Goal: Task Accomplishment & Management: Use online tool/utility

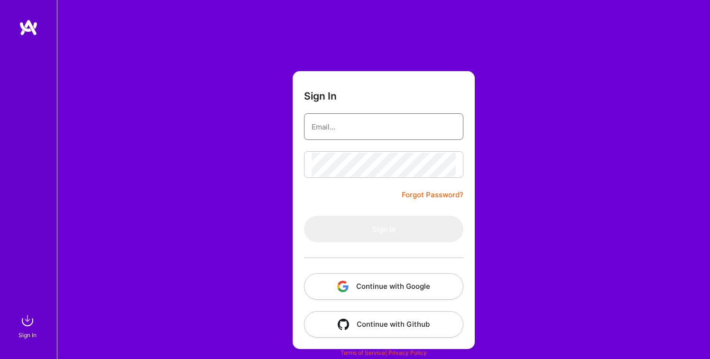
click at [343, 128] on input "email" at bounding box center [383, 127] width 144 height 24
type input "[EMAIL_ADDRESS][DOMAIN_NAME]"
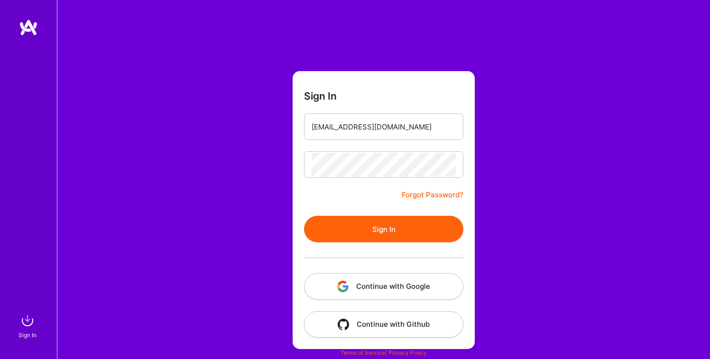
click at [365, 234] on button "Sign In" at bounding box center [383, 229] width 159 height 27
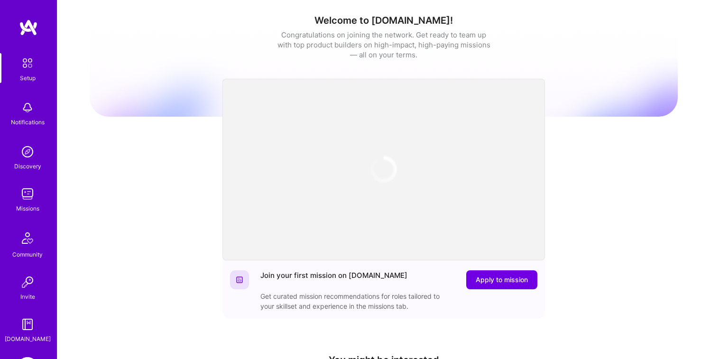
scroll to position [68, 0]
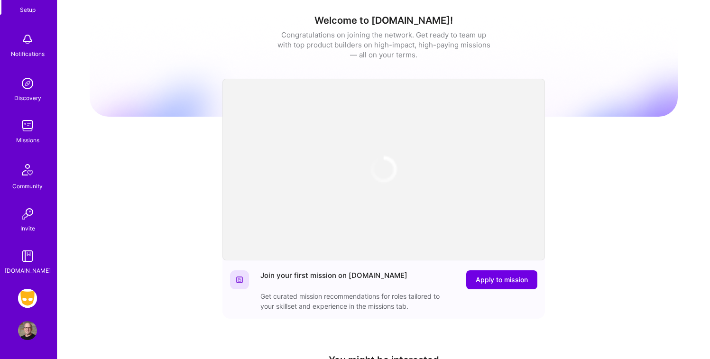
click at [25, 306] on img at bounding box center [27, 298] width 19 height 19
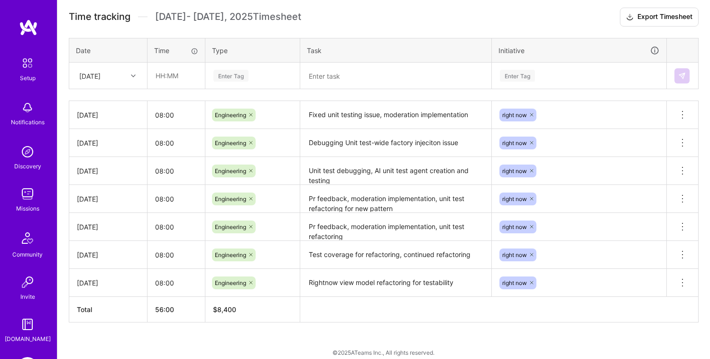
scroll to position [270, 0]
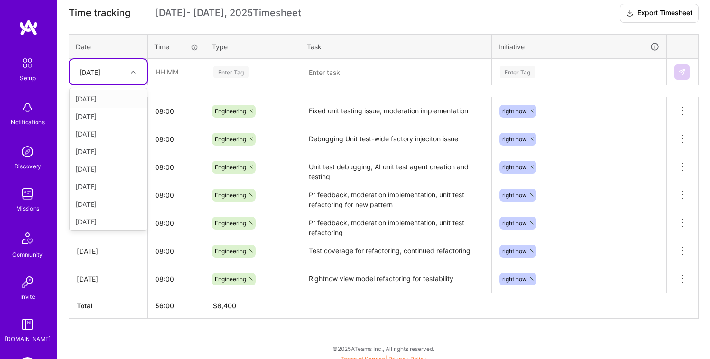
click at [135, 73] on div at bounding box center [134, 72] width 15 height 12
click at [111, 166] on div "[DATE]" at bounding box center [108, 169] width 77 height 18
click at [183, 77] on input "text" at bounding box center [176, 71] width 56 height 25
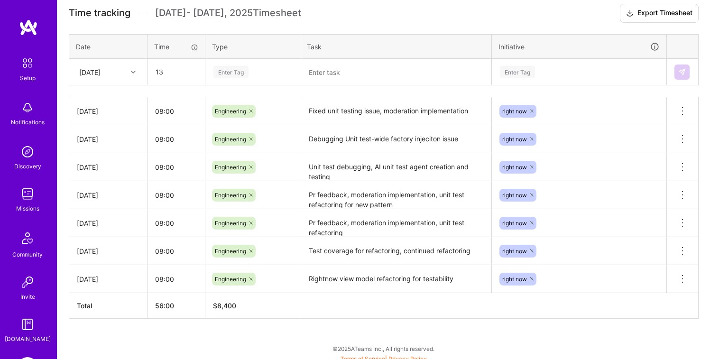
type input "13:00"
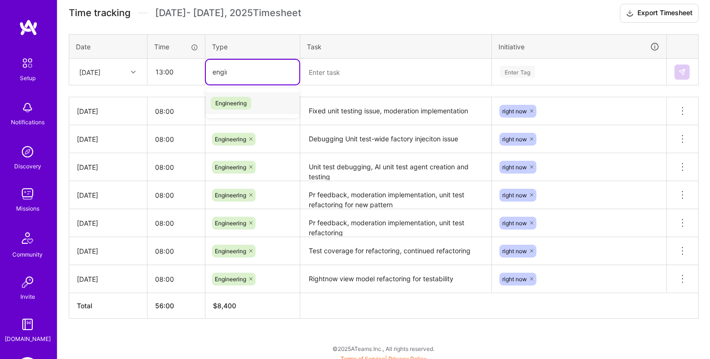
type input "engine"
click at [239, 101] on span "Engineering" at bounding box center [230, 103] width 41 height 13
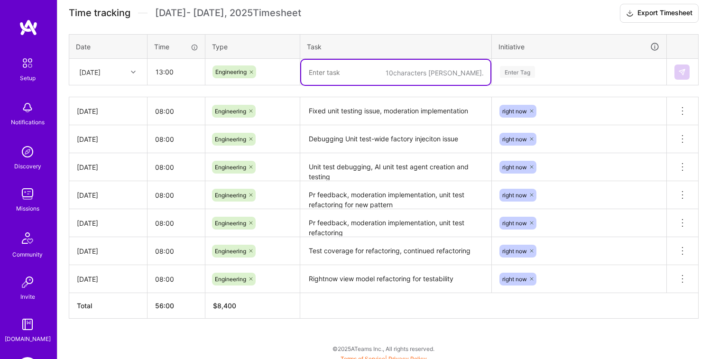
click at [344, 79] on textarea at bounding box center [395, 72] width 189 height 25
type textarea "F"
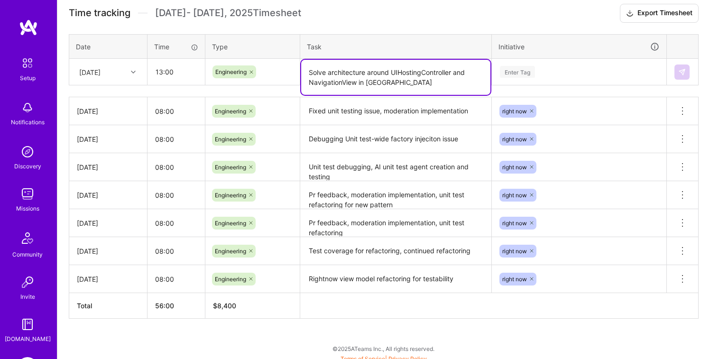
type textarea "Solve architecture around UIHostingController and NavigationView in [GEOGRAPHIC…"
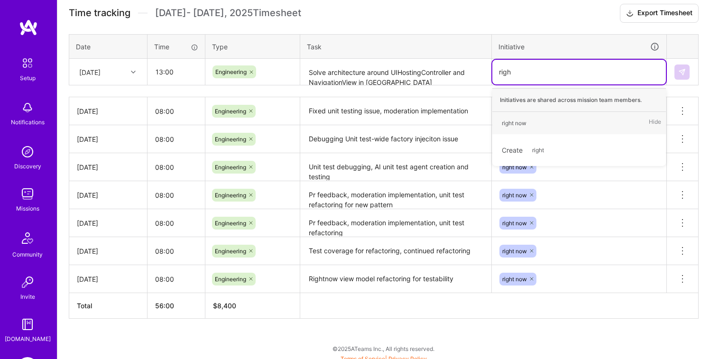
type input "right"
click at [503, 125] on div "right now" at bounding box center [514, 123] width 25 height 10
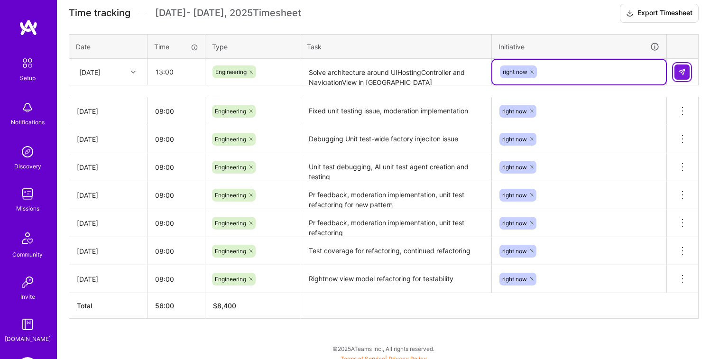
click at [685, 73] on img at bounding box center [682, 72] width 8 height 8
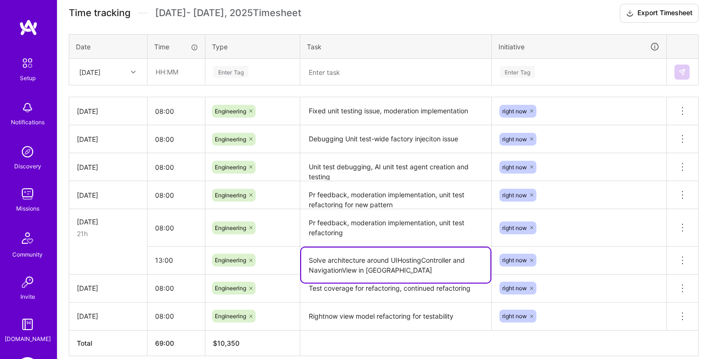
click at [342, 269] on textarea "Solve architecture around UIHostingController and NavigationView in [GEOGRAPHIC…" at bounding box center [395, 264] width 189 height 35
click at [681, 261] on icon at bounding box center [682, 260] width 11 height 11
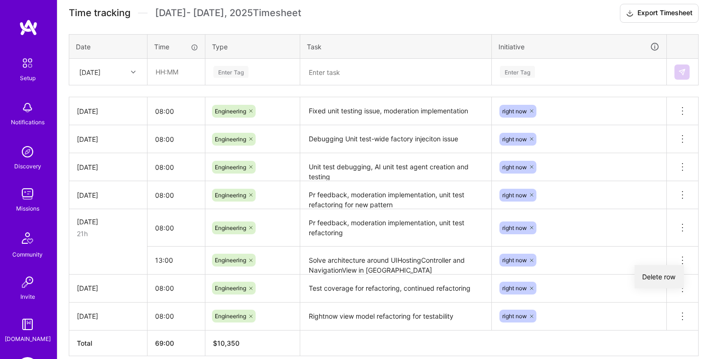
click at [668, 273] on button "Delete row" at bounding box center [658, 276] width 49 height 23
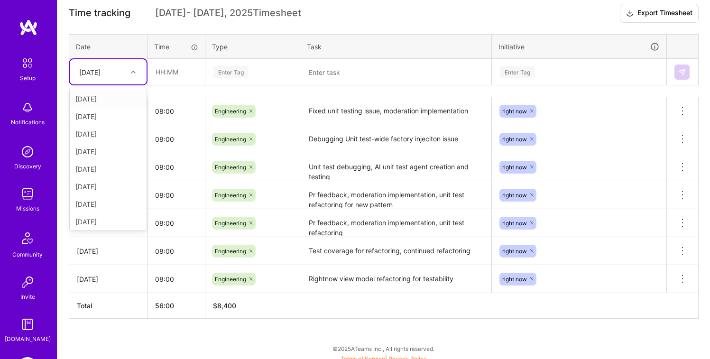
click at [138, 75] on div at bounding box center [134, 72] width 15 height 12
click at [106, 177] on div "[DATE]" at bounding box center [108, 185] width 77 height 18
click at [177, 75] on input "text" at bounding box center [176, 71] width 56 height 25
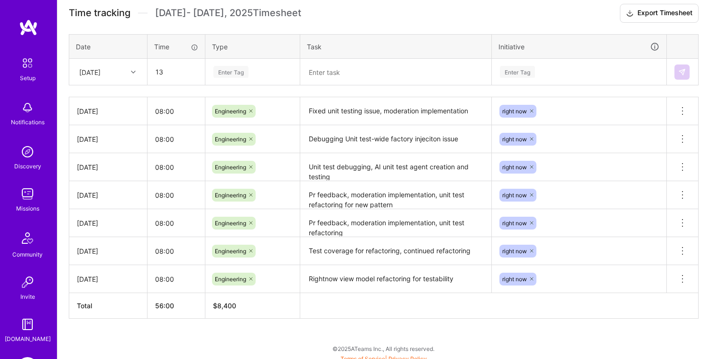
type input "13:00"
type input "engin"
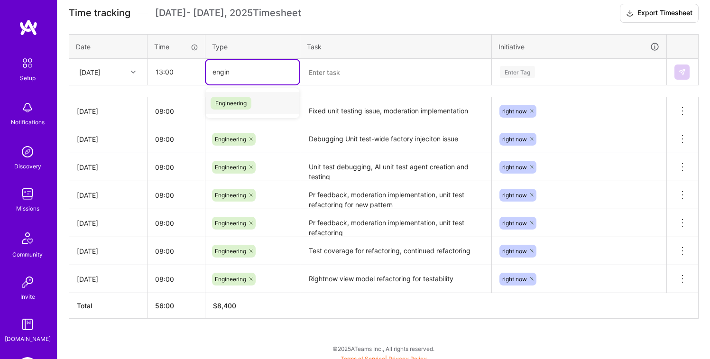
click at [233, 107] on span "Engineering" at bounding box center [230, 103] width 41 height 13
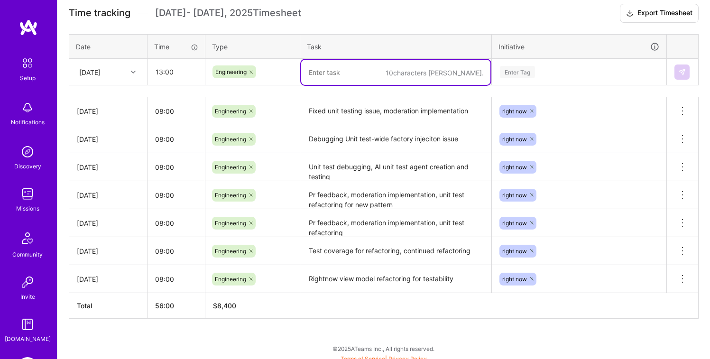
click at [326, 62] on textarea at bounding box center [395, 72] width 189 height 25
paste textarea "Solve architecture around UIHostingController and NavigationView in [GEOGRAPHIC…"
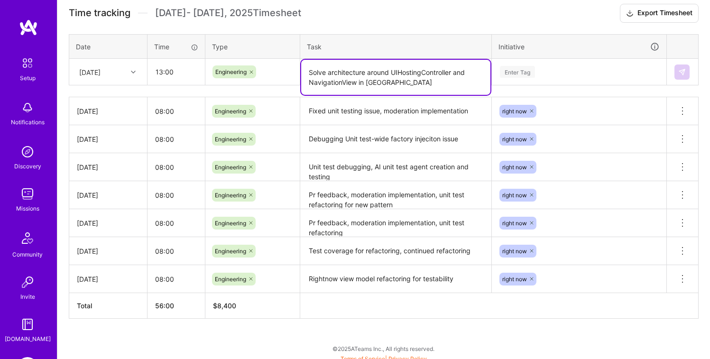
type textarea "Solve architecture around UIHostingController and NavigationView in [GEOGRAPHIC…"
click at [505, 80] on div "Enter Tag" at bounding box center [579, 72] width 174 height 25
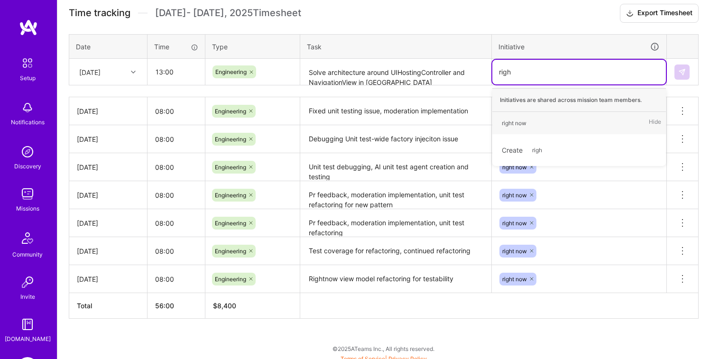
type input "right"
click at [521, 121] on div "right now" at bounding box center [514, 123] width 25 height 10
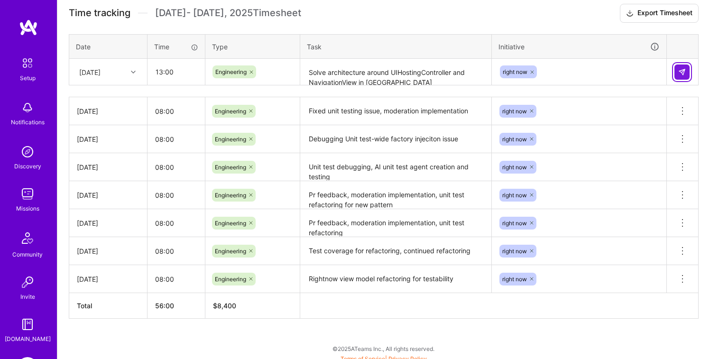
click at [679, 73] on img at bounding box center [682, 72] width 8 height 8
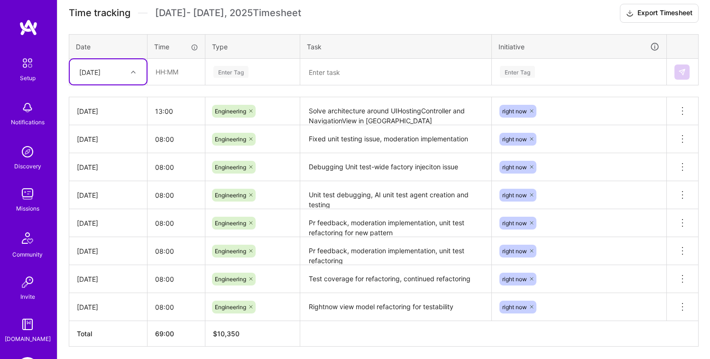
click at [139, 70] on div at bounding box center [134, 72] width 15 height 12
click at [103, 185] on div "[DATE]" at bounding box center [108, 187] width 77 height 18
click at [168, 80] on input "text" at bounding box center [176, 71] width 56 height 25
type input "08:00"
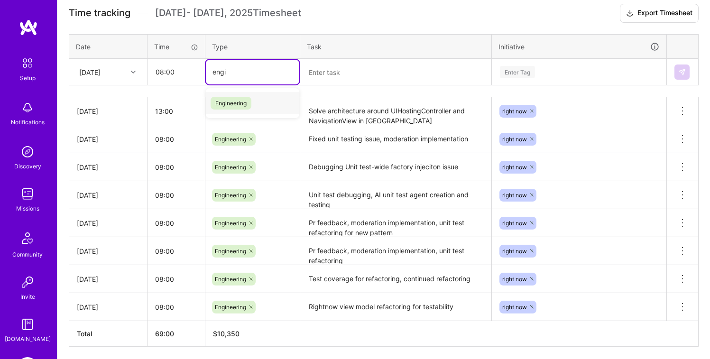
type input "engin"
click at [230, 107] on span "Engineering" at bounding box center [230, 103] width 41 height 13
click at [334, 76] on textarea at bounding box center [395, 72] width 189 height 25
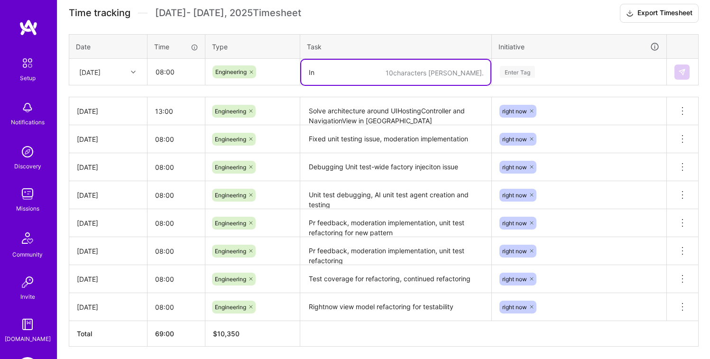
type textarea "I"
type textarea "UX polish and finish for new session sheet"
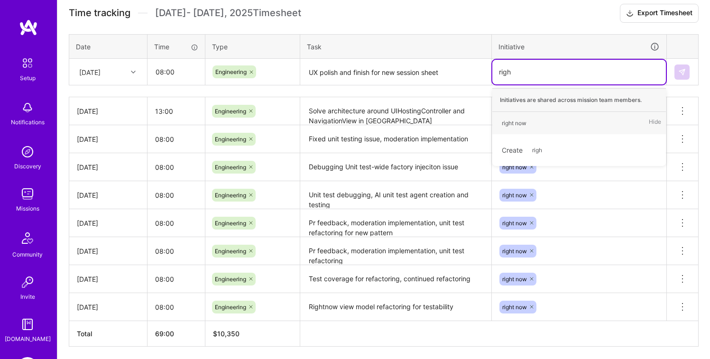
type input "right"
click at [518, 126] on div "right now" at bounding box center [514, 123] width 25 height 10
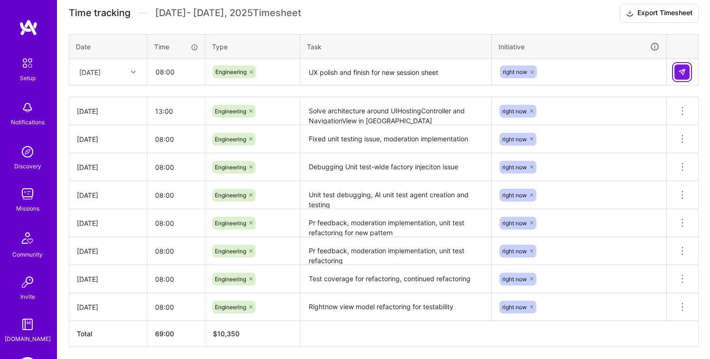
click at [683, 75] on button at bounding box center [681, 71] width 15 height 15
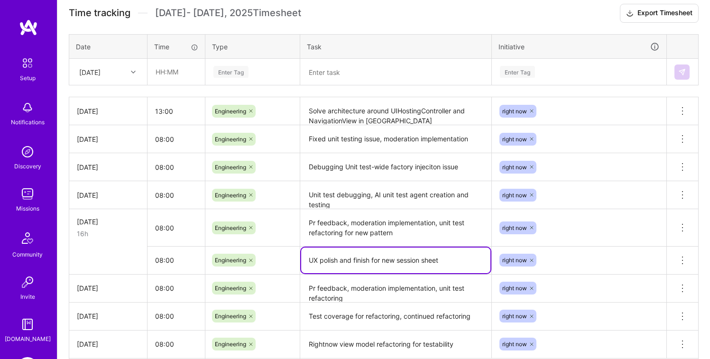
click at [349, 263] on textarea "UX polish and finish for new session sheet" at bounding box center [395, 260] width 189 height 26
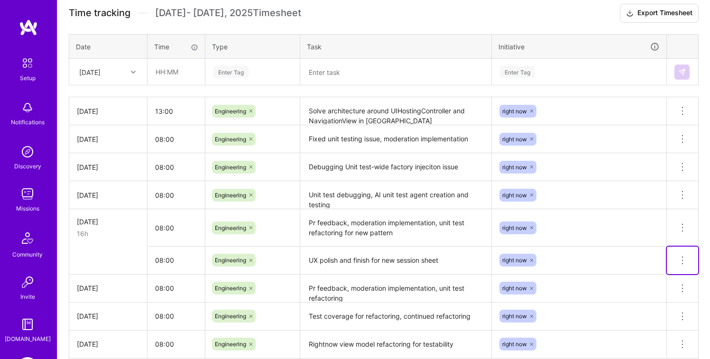
click at [684, 265] on span at bounding box center [682, 263] width 11 height 8
click at [665, 282] on button "Delete row" at bounding box center [658, 276] width 49 height 23
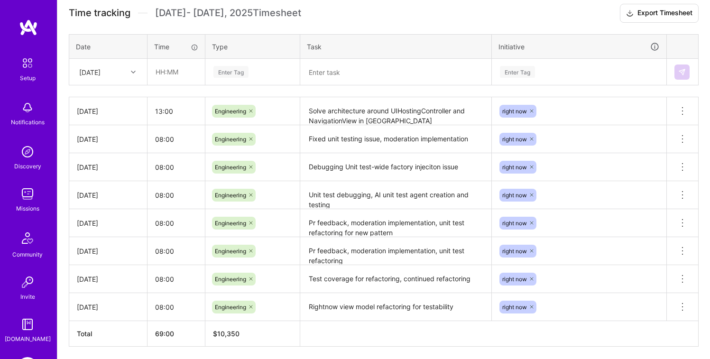
click at [130, 68] on div at bounding box center [134, 72] width 15 height 12
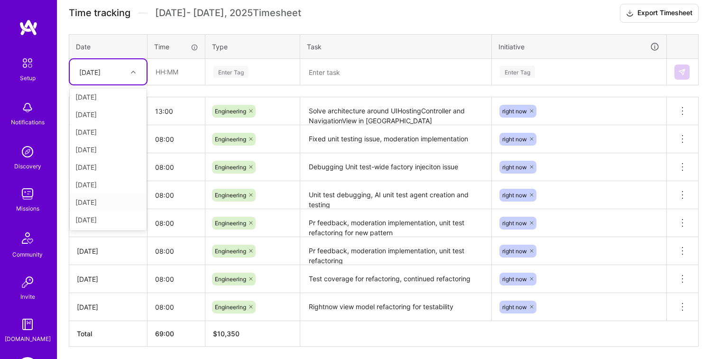
click at [107, 198] on div "[DATE]" at bounding box center [108, 202] width 77 height 18
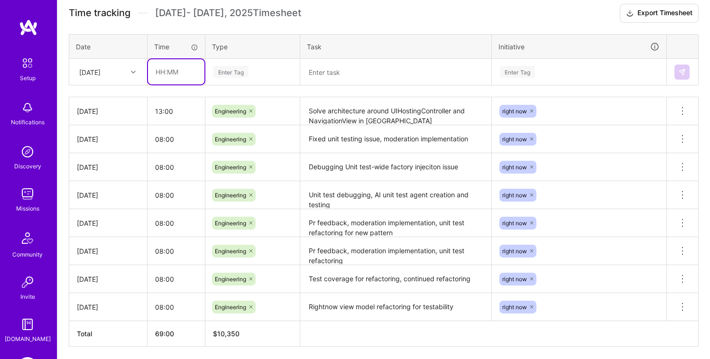
click at [171, 76] on input "text" at bounding box center [176, 71] width 56 height 25
type input "08:00"
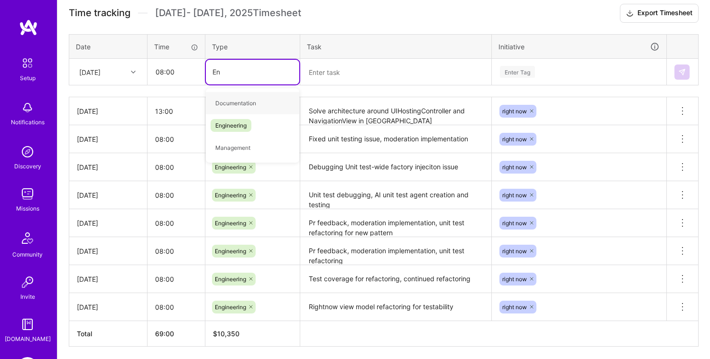
type input "Eng"
click at [216, 104] on span "Engineering" at bounding box center [230, 103] width 41 height 13
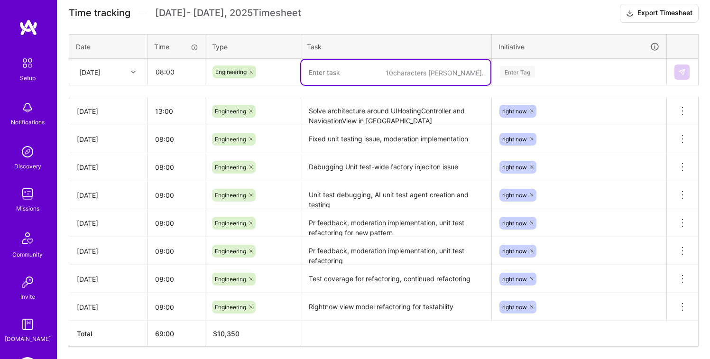
click at [318, 74] on textarea at bounding box center [395, 72] width 189 height 25
paste textarea "UX polish and finish for new session sheet"
type textarea "UX polish and finish for new session sheet"
click at [523, 65] on div "Enter Tag" at bounding box center [579, 72] width 174 height 25
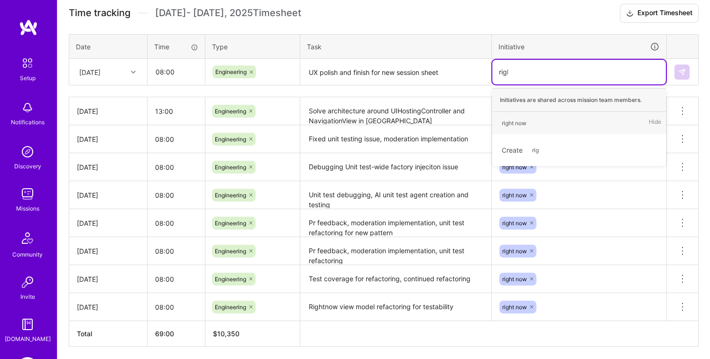
type input "right"
click at [514, 118] on div "right now" at bounding box center [514, 123] width 25 height 10
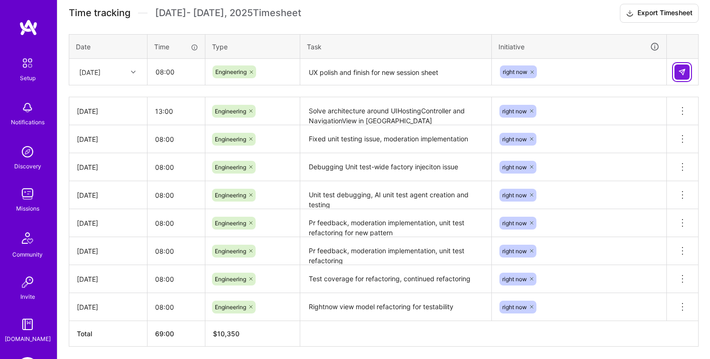
click at [680, 71] on img at bounding box center [682, 72] width 8 height 8
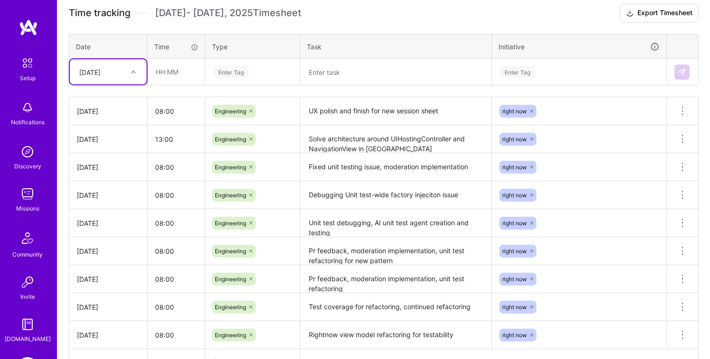
click at [134, 70] on icon at bounding box center [133, 72] width 5 height 5
click at [101, 220] on div "[DATE]" at bounding box center [108, 220] width 77 height 18
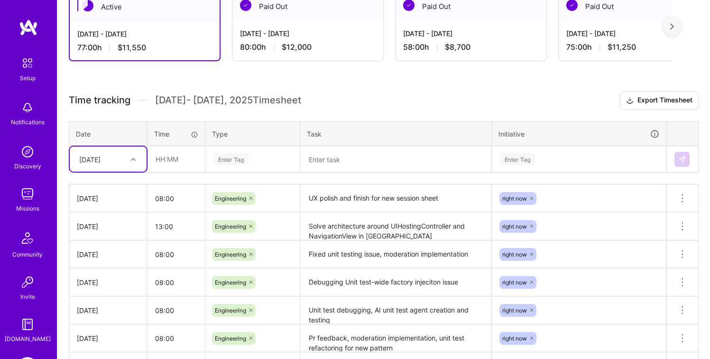
scroll to position [193, 0]
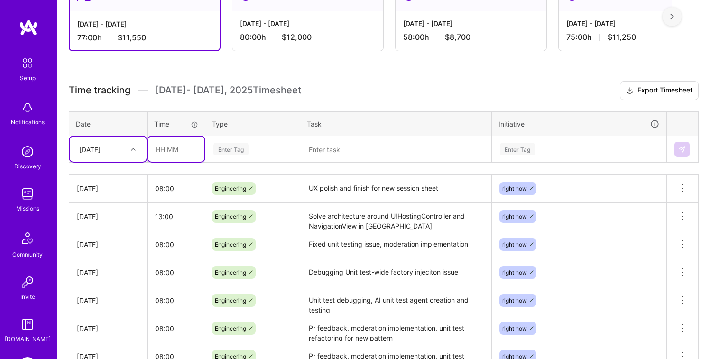
click at [173, 150] on input "text" at bounding box center [176, 149] width 56 height 25
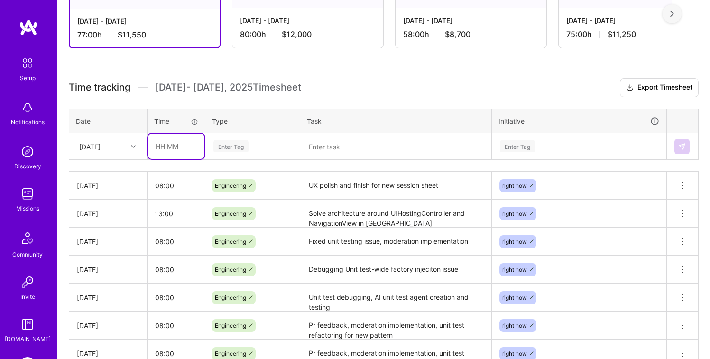
scroll to position [201, 0]
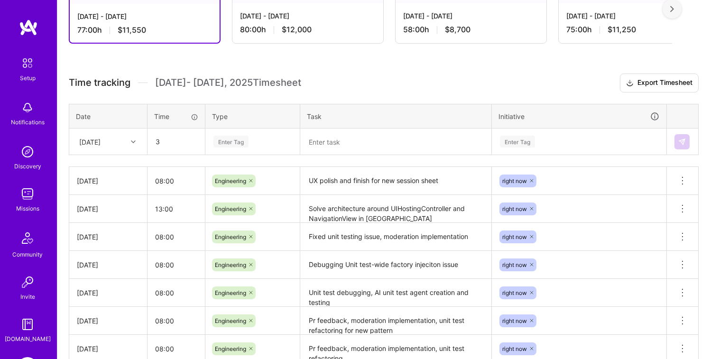
type input "03:00"
click at [281, 148] on div "Enter Tag" at bounding box center [252, 141] width 93 height 25
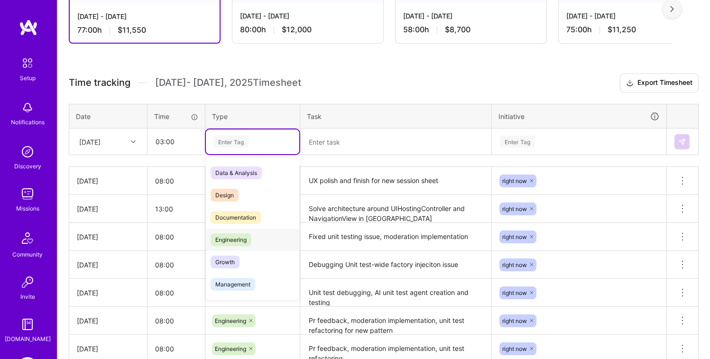
click at [253, 235] on div "Engineering" at bounding box center [252, 240] width 93 height 22
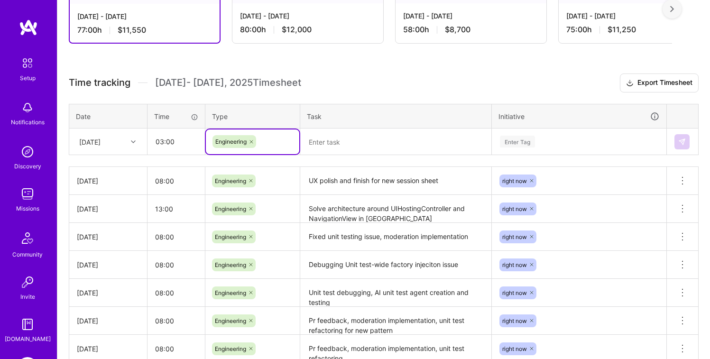
click at [360, 144] on textarea at bounding box center [395, 141] width 189 height 25
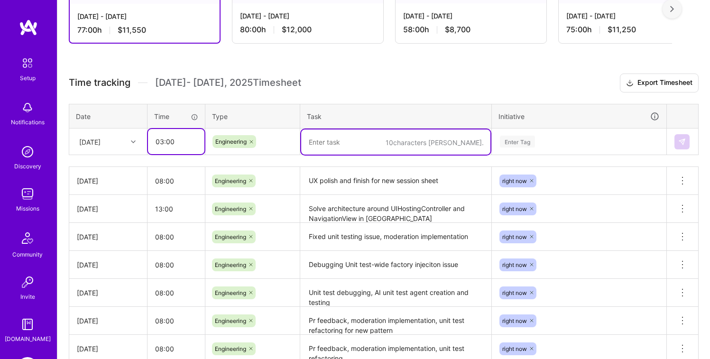
click at [162, 143] on input "03:00" at bounding box center [176, 141] width 56 height 25
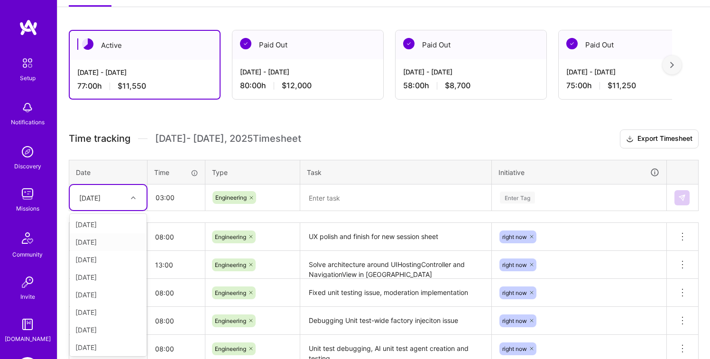
scroll to position [145, 0]
click at [134, 210] on div "option [DATE], selected. option [DATE] focused, 2 of 14. 13 results available. …" at bounding box center [108, 196] width 77 height 25
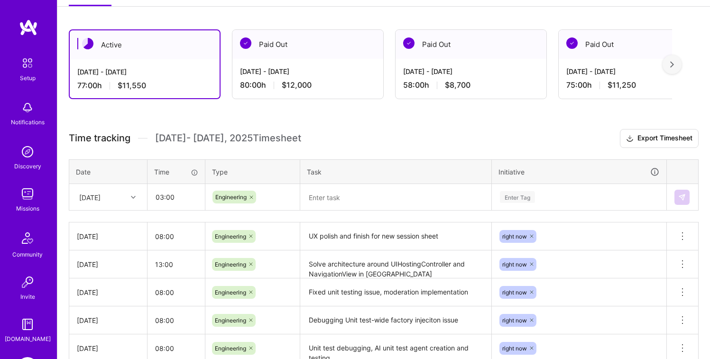
click at [140, 152] on div "Time tracking [DATE] - [DATE] Timesheet Export Timesheet Date Time Type Task In…" at bounding box center [384, 314] width 630 height 371
click at [335, 192] on textarea at bounding box center [395, 197] width 189 height 25
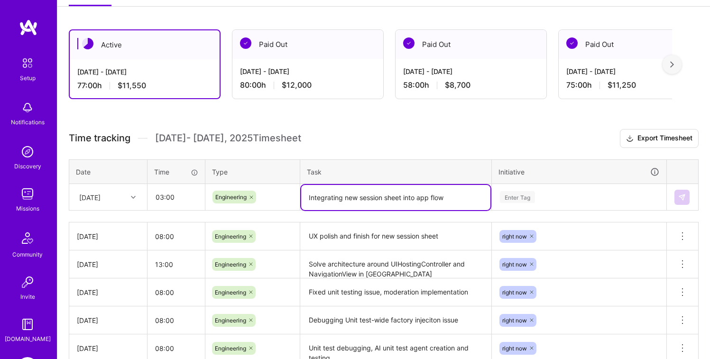
type textarea "Integrating new session sheet into app flow"
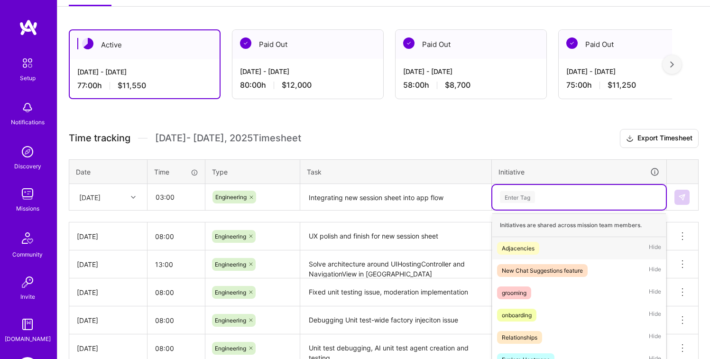
scroll to position [197, 0]
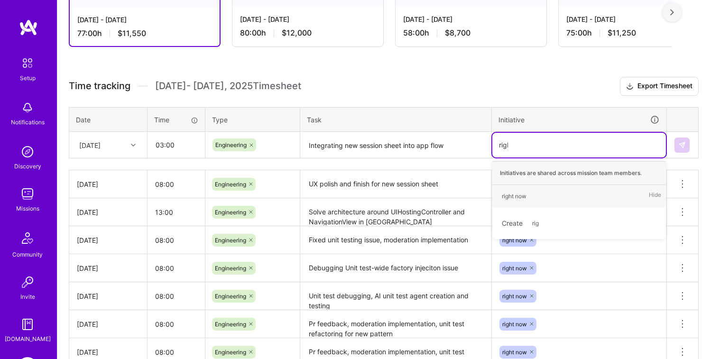
type input "right"
click at [511, 193] on div "right now" at bounding box center [514, 196] width 25 height 10
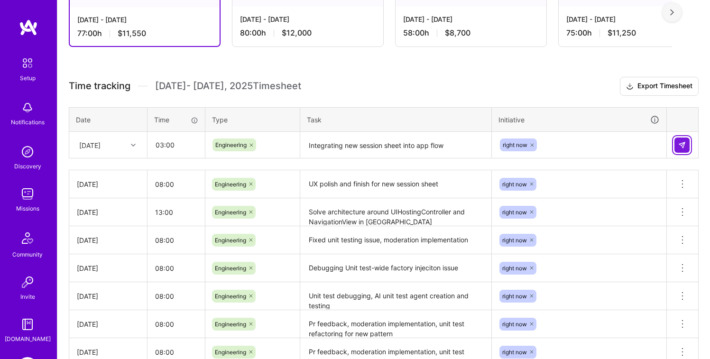
click at [680, 146] on img at bounding box center [682, 145] width 8 height 8
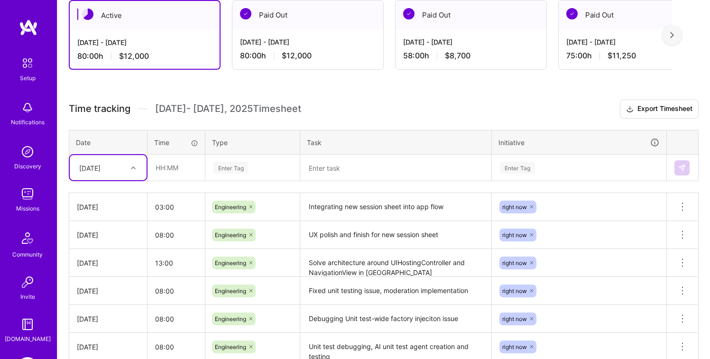
scroll to position [174, 0]
